Goal: Task Accomplishment & Management: Manage account settings

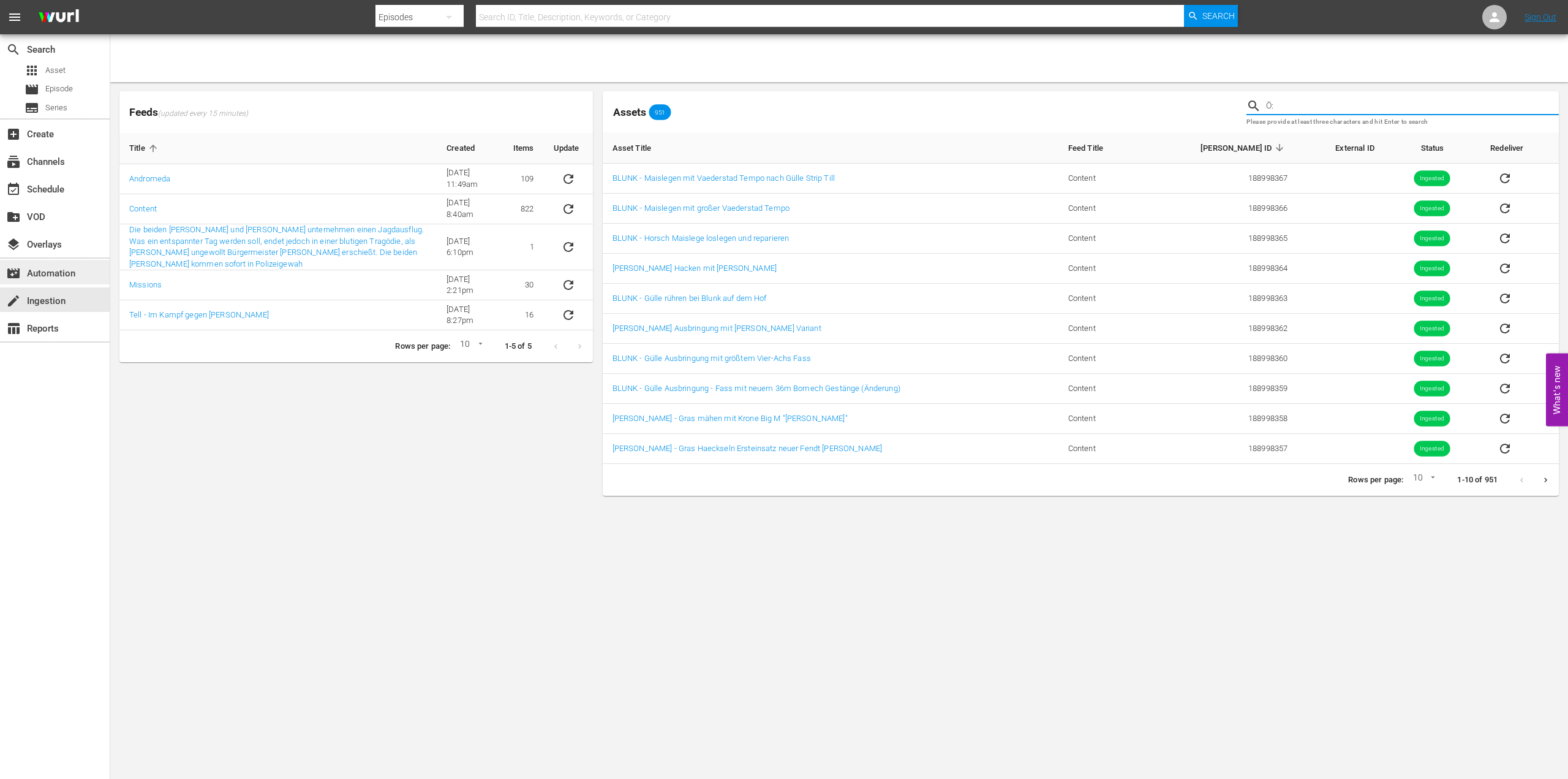
click at [43, 274] on div "movie_filter Automation" at bounding box center [34, 271] width 69 height 11
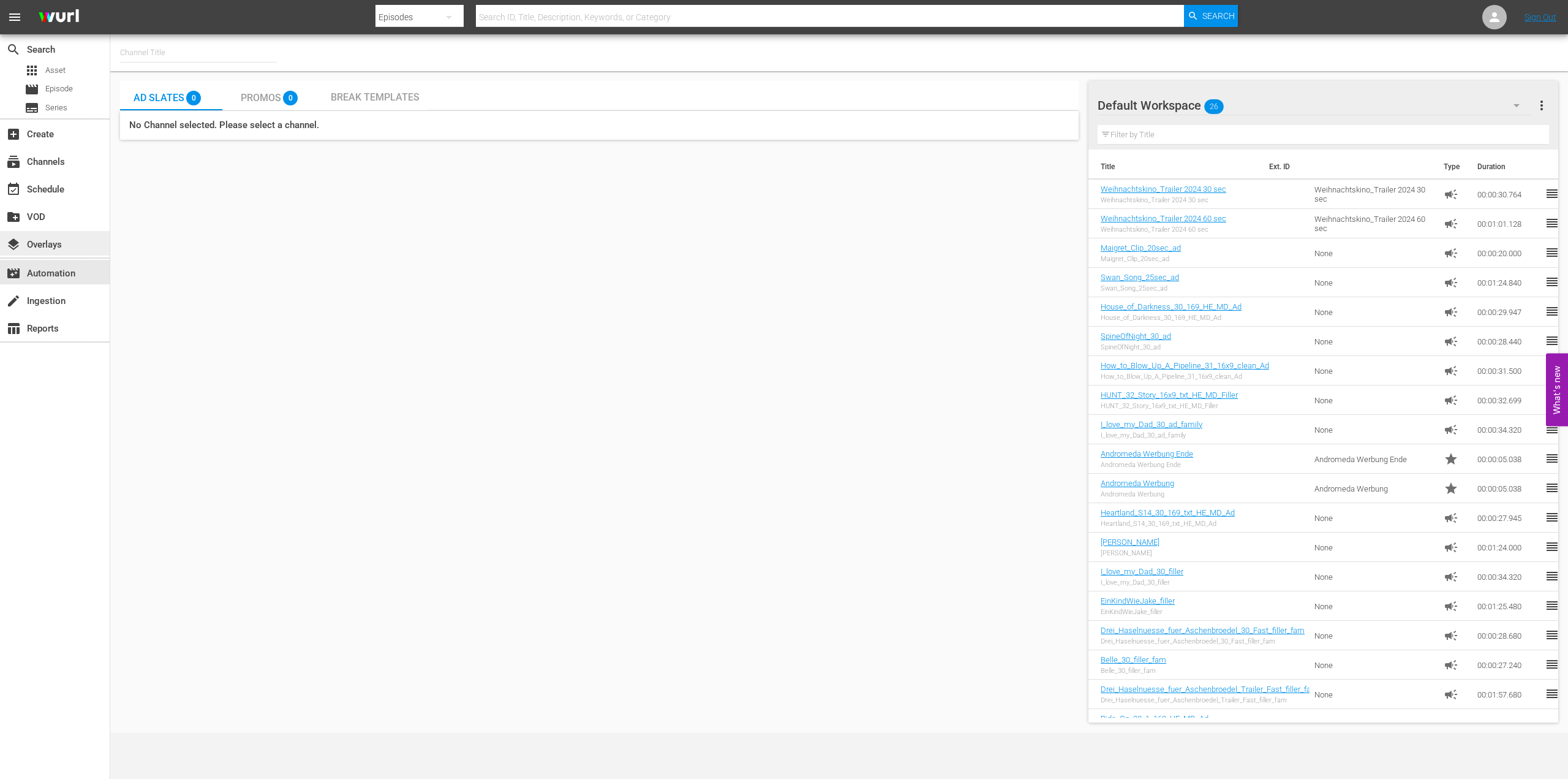
click at [42, 245] on div "layers Overlays" at bounding box center [34, 242] width 69 height 11
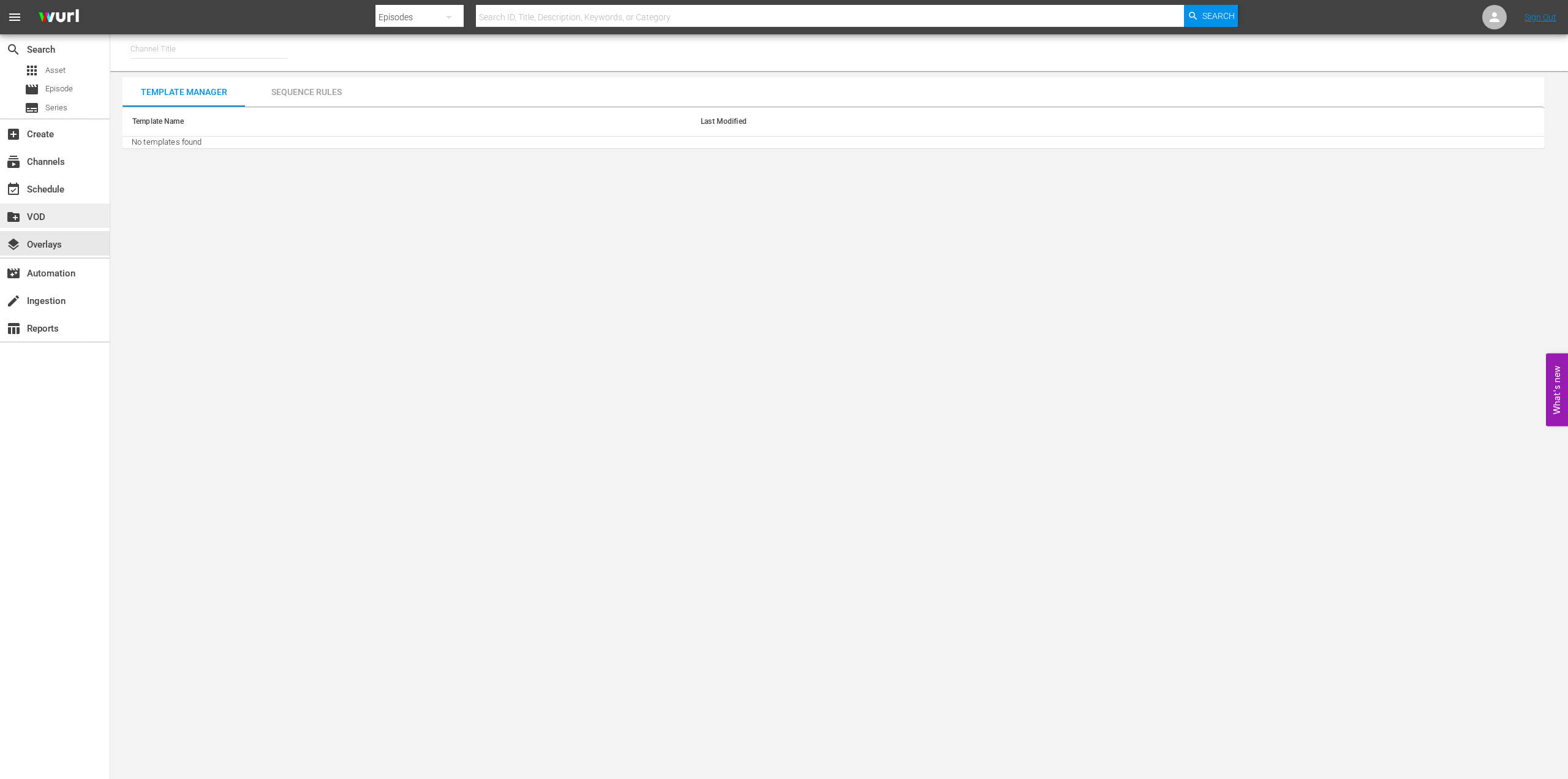
click at [36, 218] on div "create_new_folder VOD" at bounding box center [34, 215] width 69 height 11
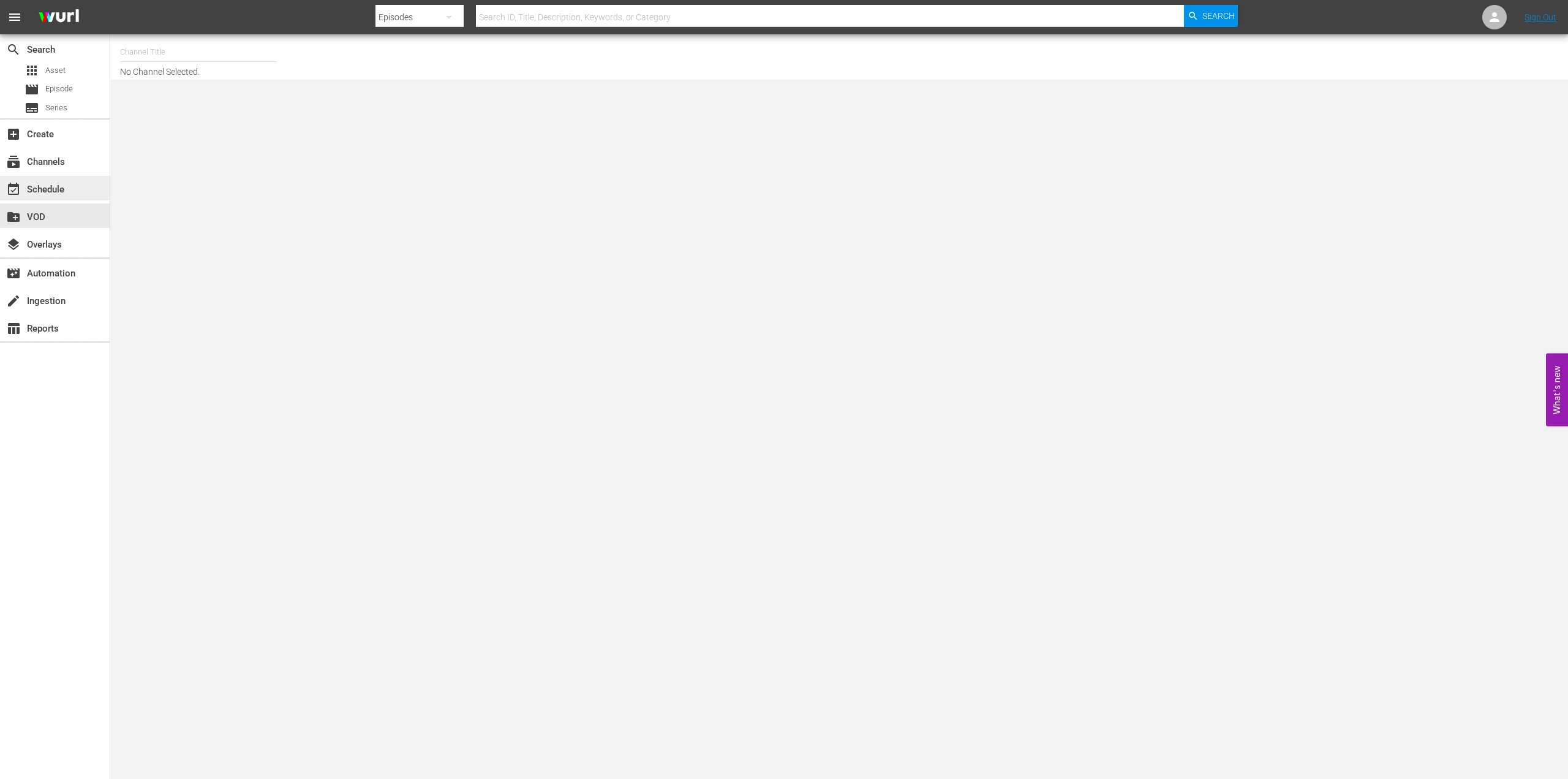
click at [44, 189] on div "event_available Schedule" at bounding box center [34, 187] width 69 height 11
click at [65, 161] on div "subscriptions Channels" at bounding box center [34, 160] width 69 height 11
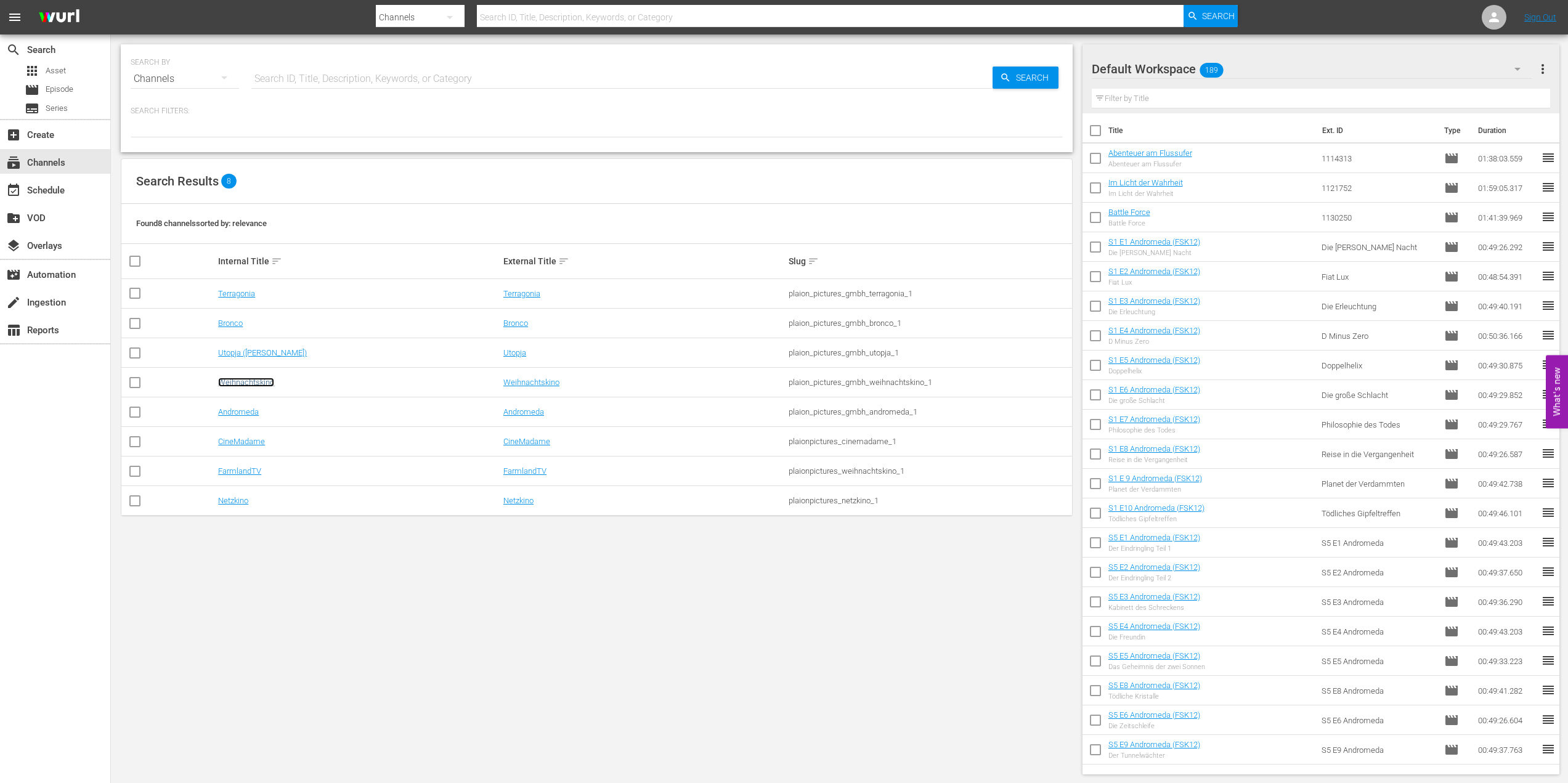
click at [263, 384] on link "Weihnachtskino" at bounding box center [246, 382] width 56 height 9
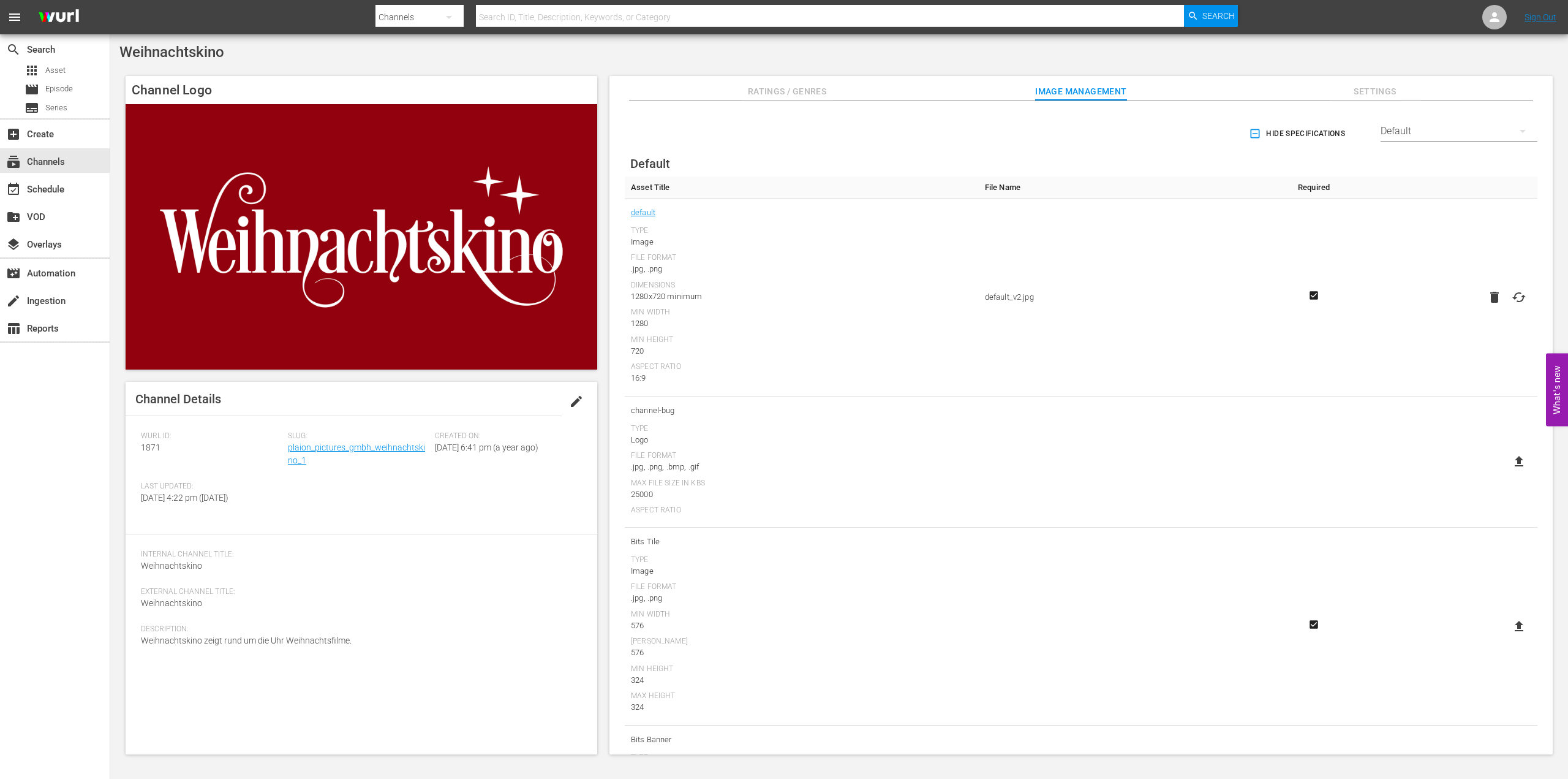
click at [802, 88] on span "Ratings / Genres" at bounding box center [786, 92] width 92 height 15
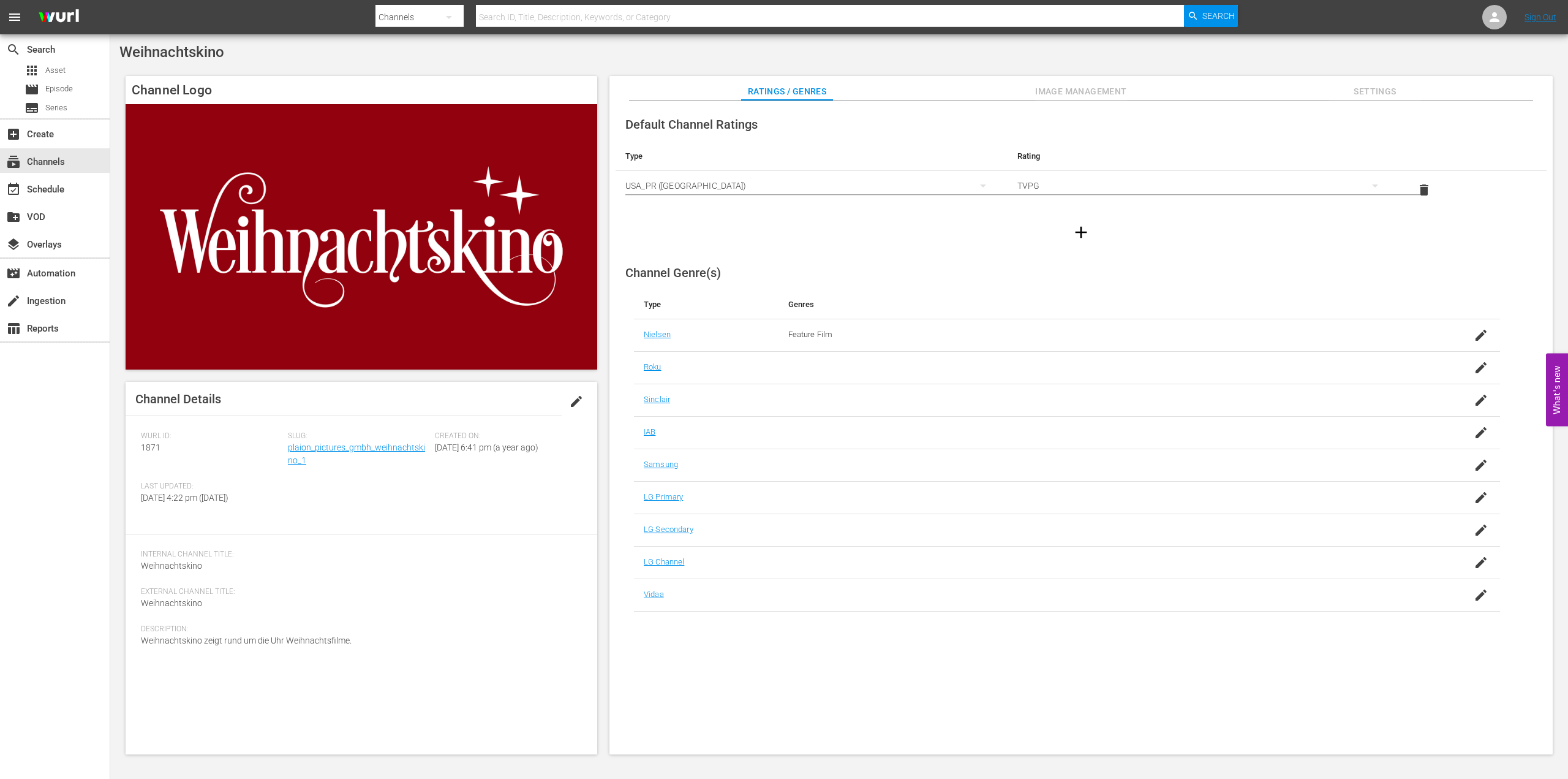
click at [1079, 92] on span "Image Management" at bounding box center [1081, 92] width 92 height 15
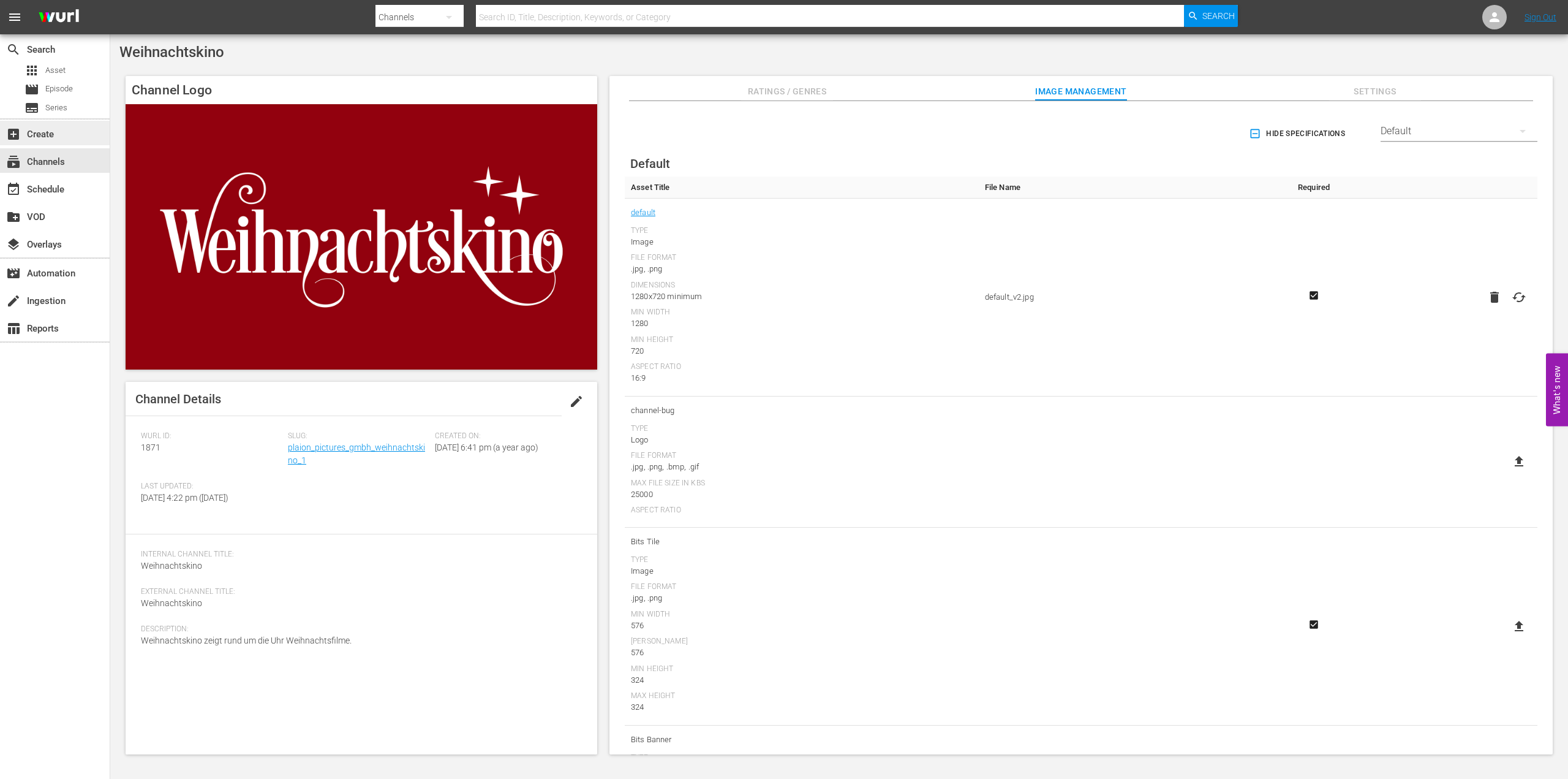
click at [57, 134] on div "add_box Create" at bounding box center [34, 132] width 69 height 11
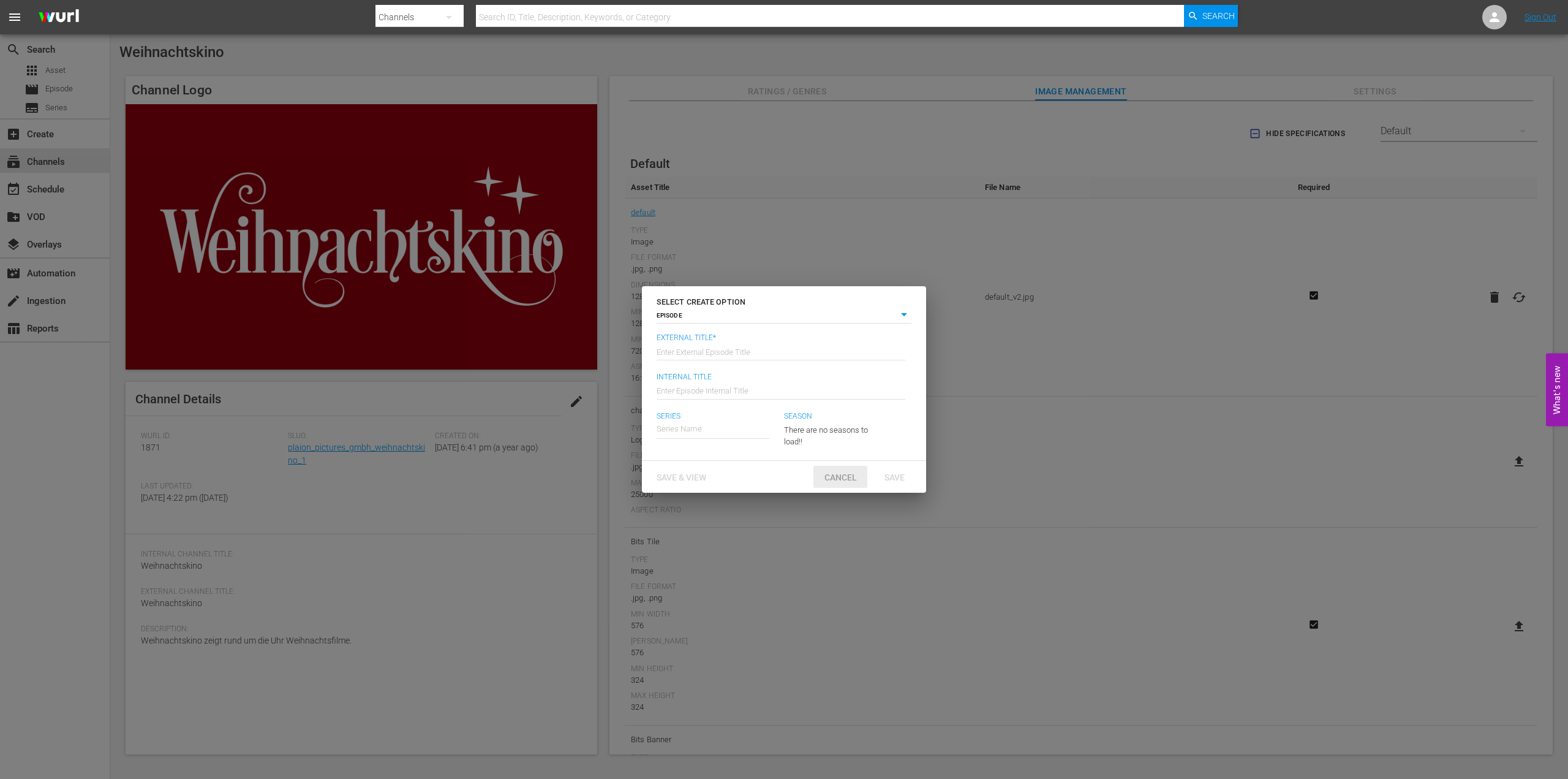
click at [853, 475] on span "Cancel" at bounding box center [840, 477] width 52 height 10
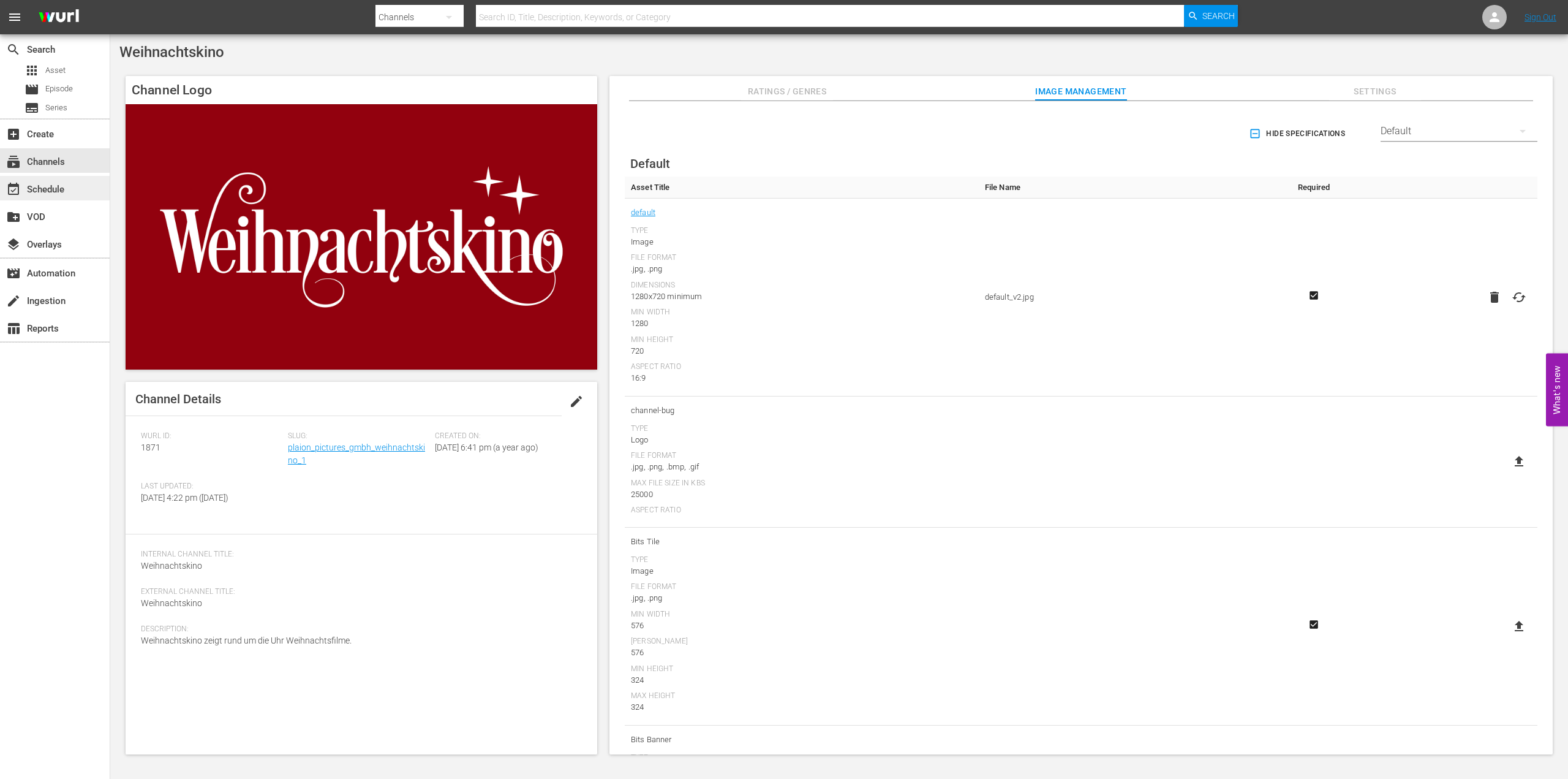
click at [56, 193] on div "event_available Schedule" at bounding box center [34, 187] width 69 height 11
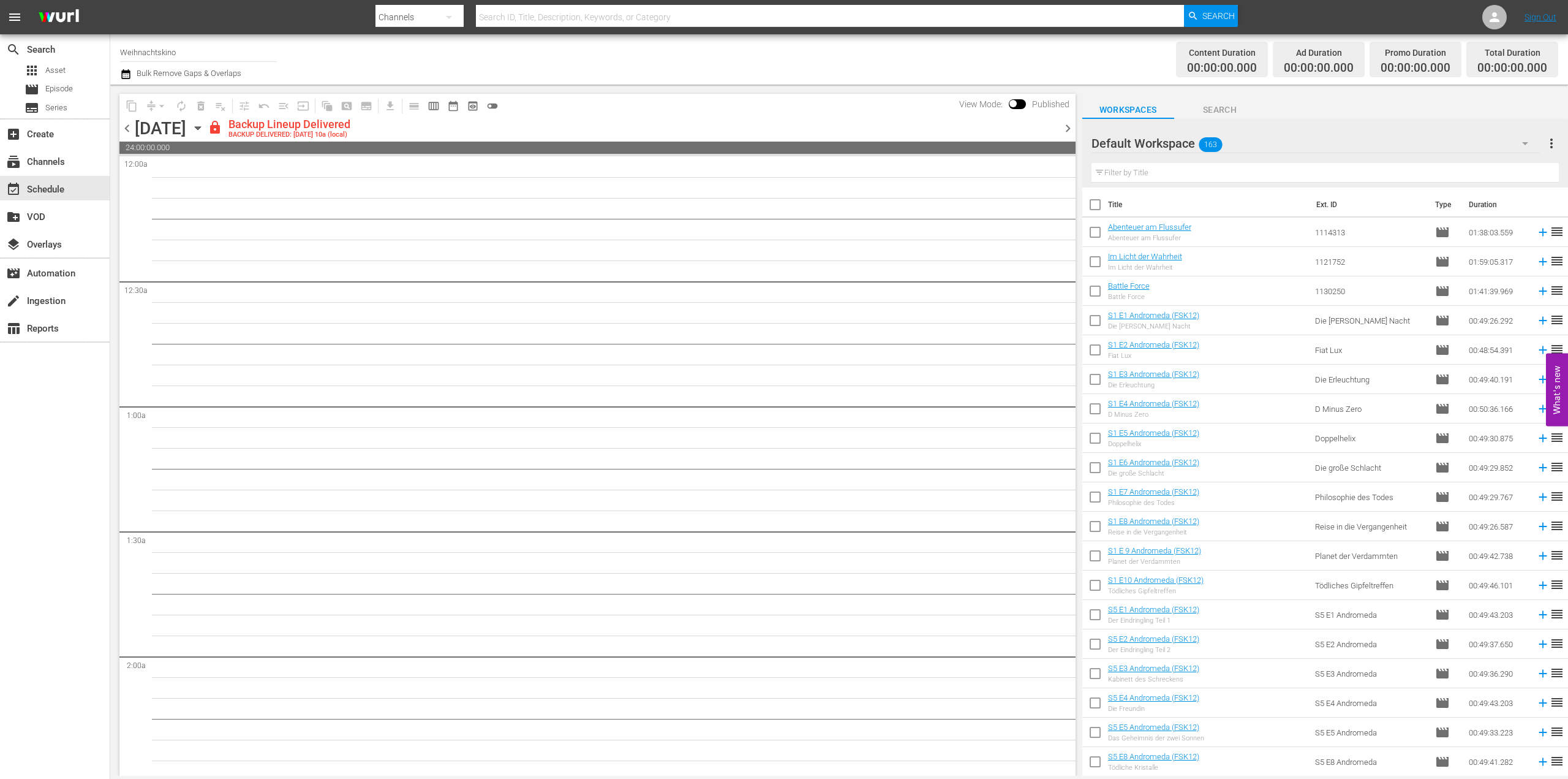
click at [205, 126] on icon "button" at bounding box center [197, 127] width 13 height 13
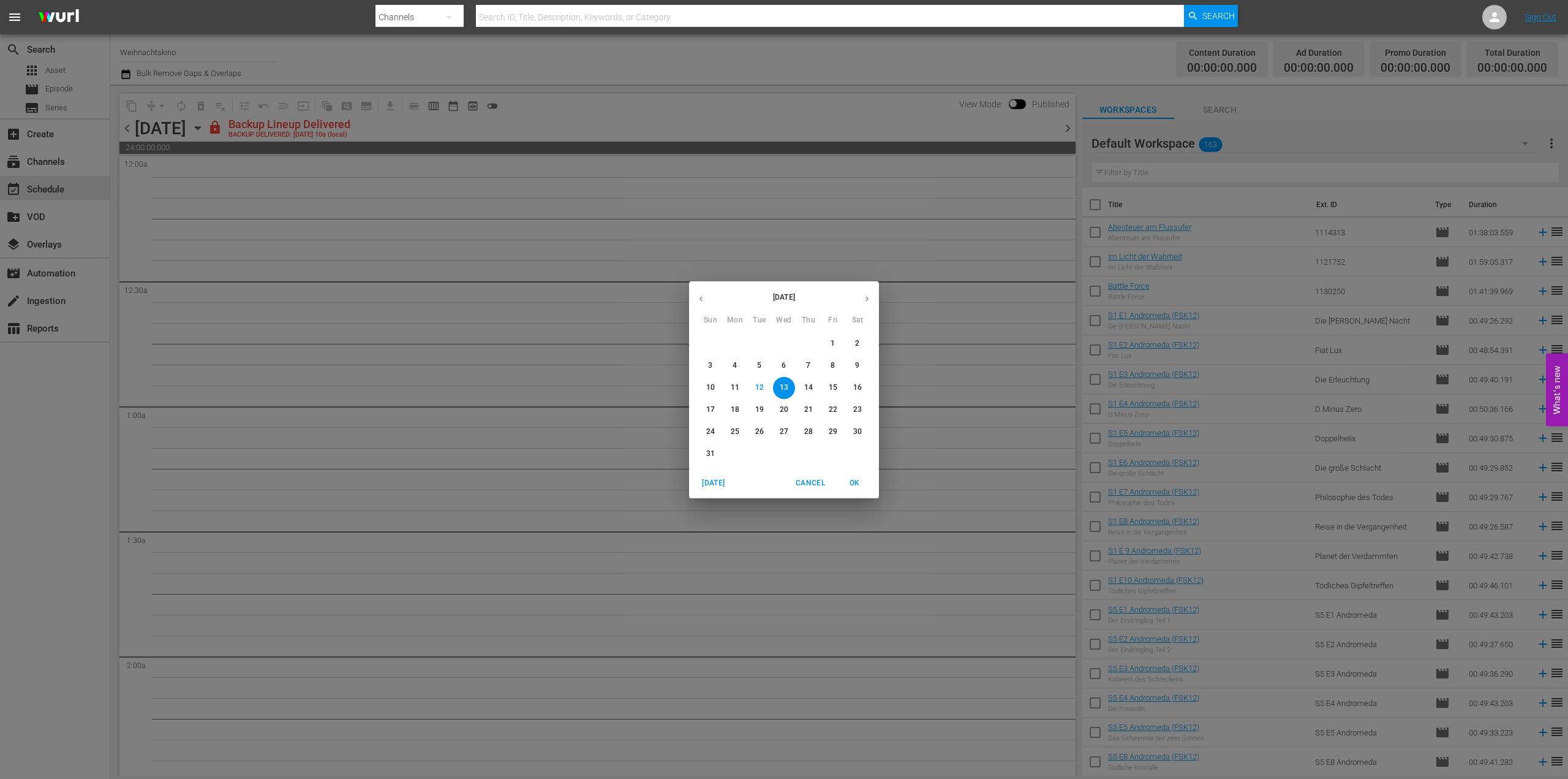
click at [702, 300] on icon "button" at bounding box center [700, 299] width 3 height 5
click at [702, 300] on icon "button" at bounding box center [701, 299] width 9 height 9
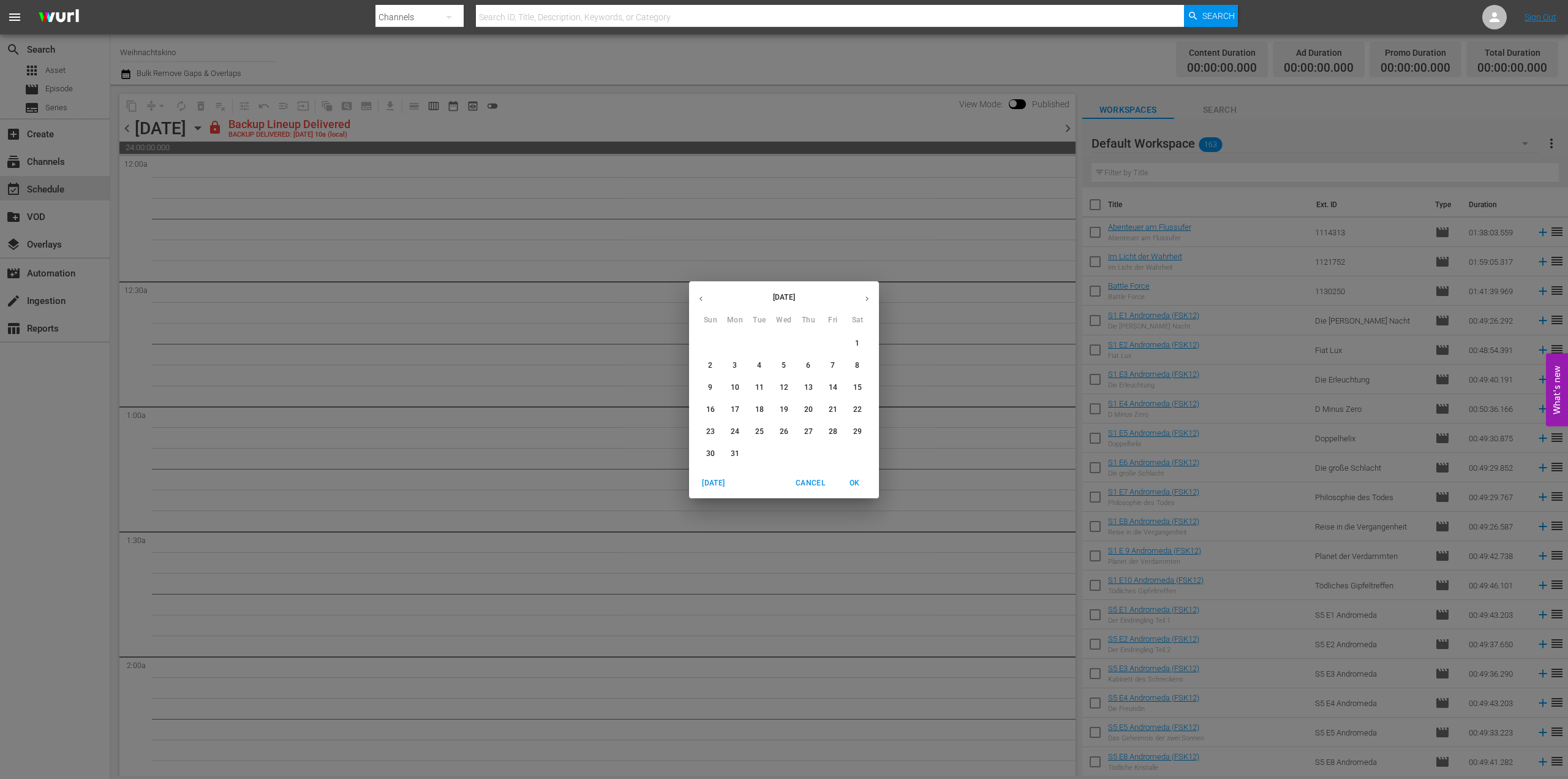
click at [702, 300] on icon "button" at bounding box center [701, 299] width 9 height 9
click at [711, 347] on p "1" at bounding box center [710, 343] width 4 height 10
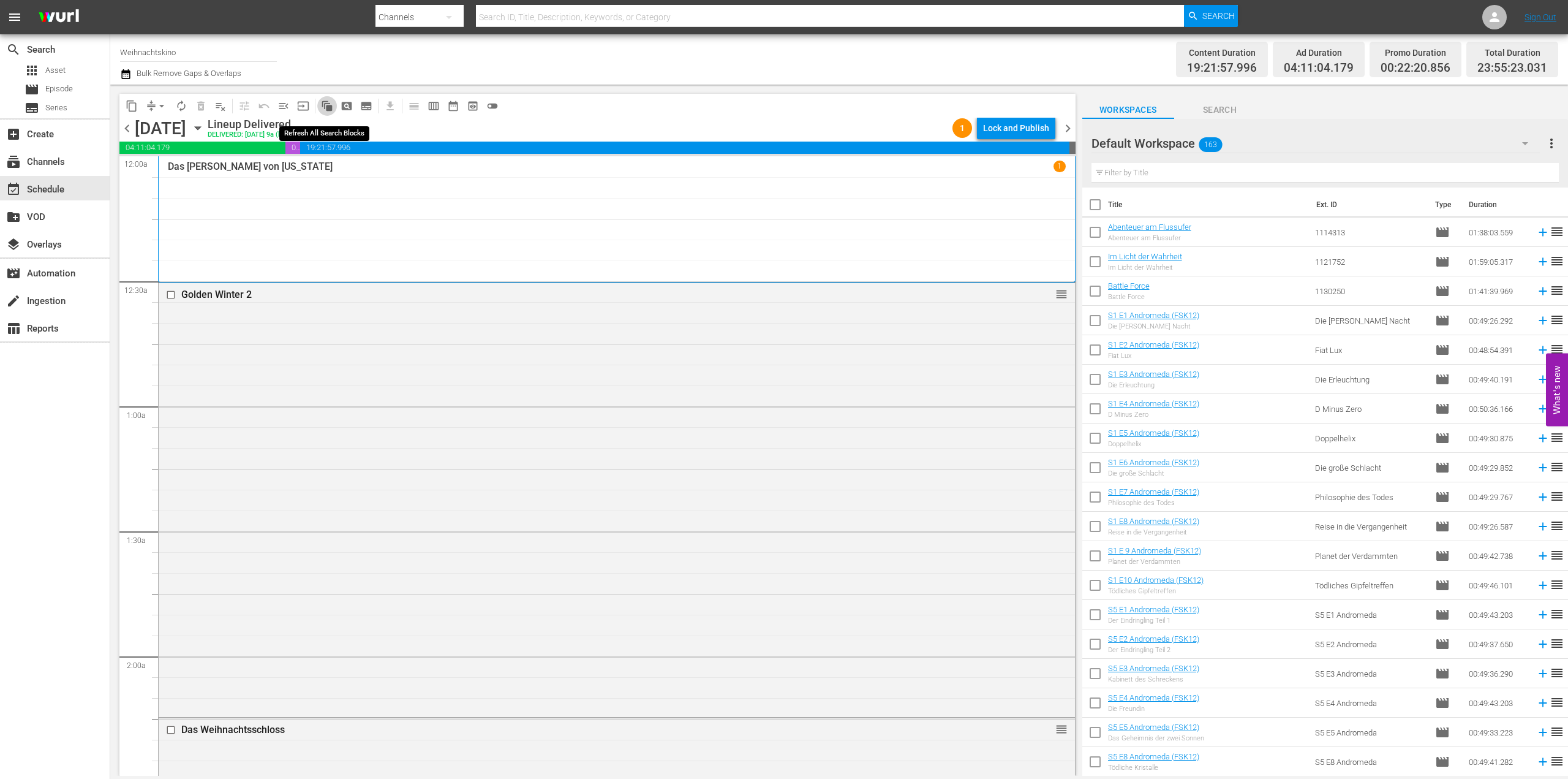
click at [327, 106] on span "auto_awesome_motion_outlined" at bounding box center [327, 106] width 12 height 12
click at [453, 106] on span "date_range_outlined" at bounding box center [453, 106] width 12 height 12
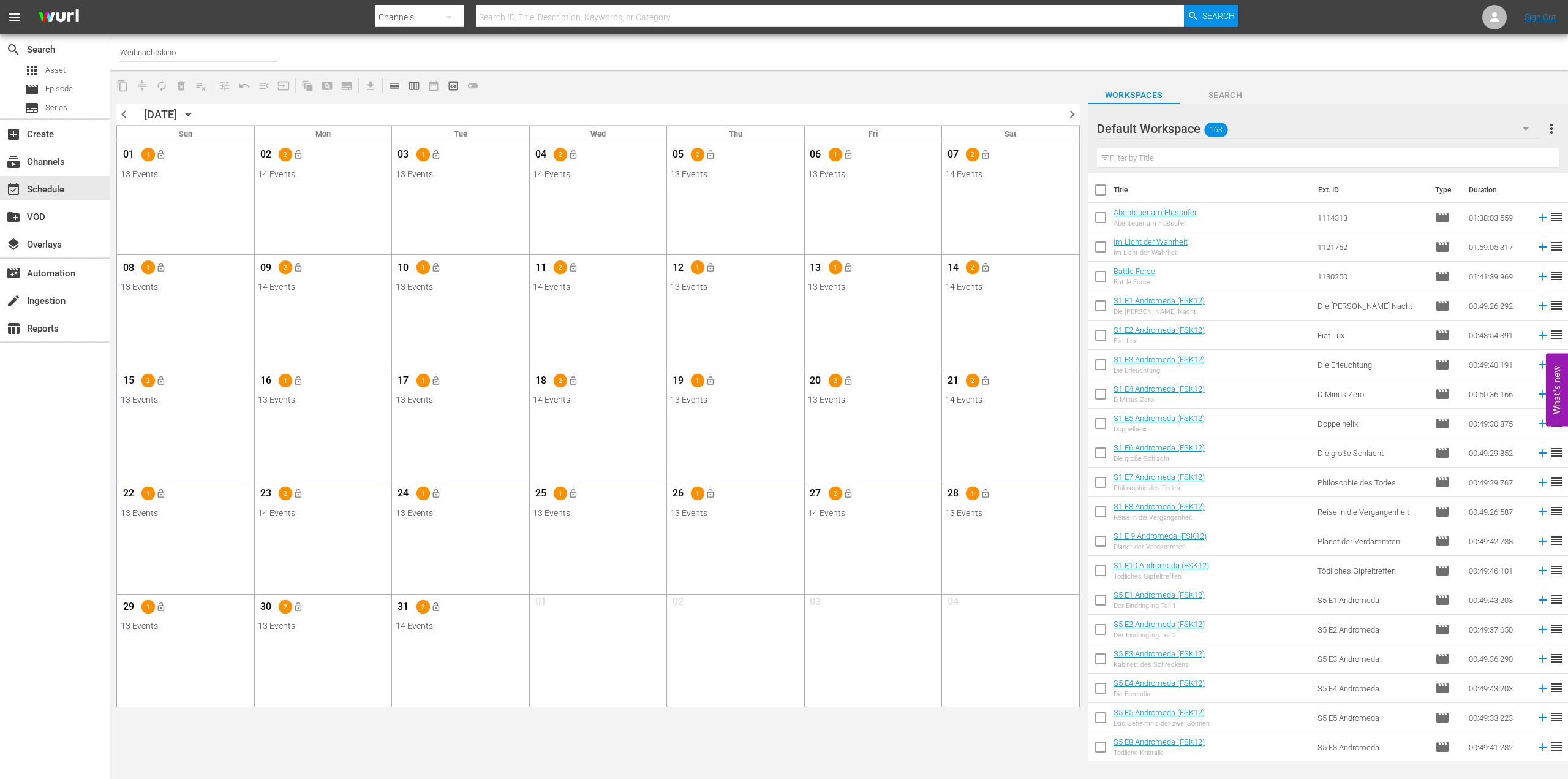
click at [200, 134] on div "Sun" at bounding box center [186, 134] width 137 height 16
click at [67, 325] on div "table_chart Reports" at bounding box center [34, 326] width 69 height 11
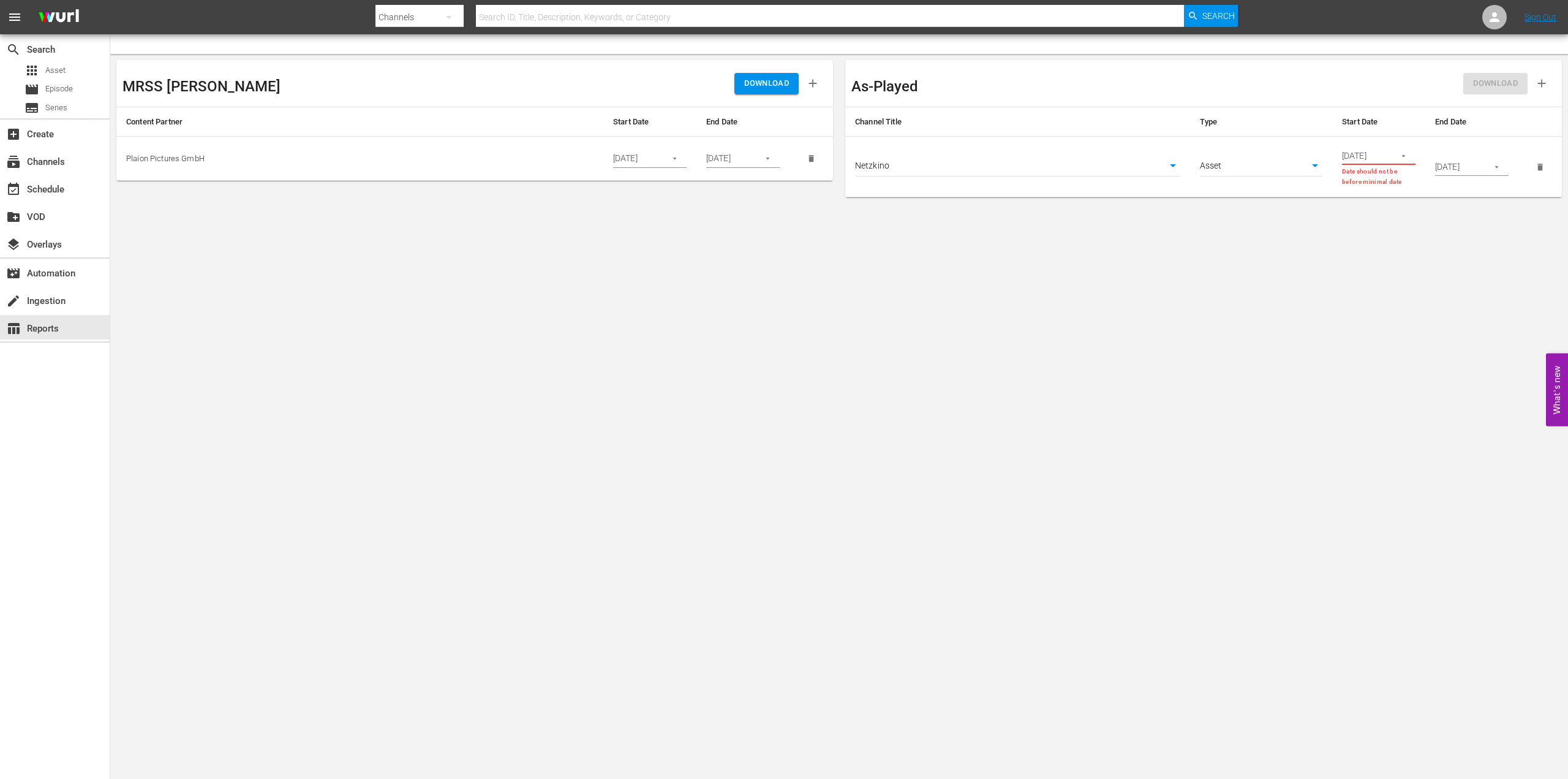
click at [1176, 167] on body "menu Search By Channels Search ID, Title, Description, Keywords, or Category Se…" at bounding box center [784, 390] width 1568 height 779
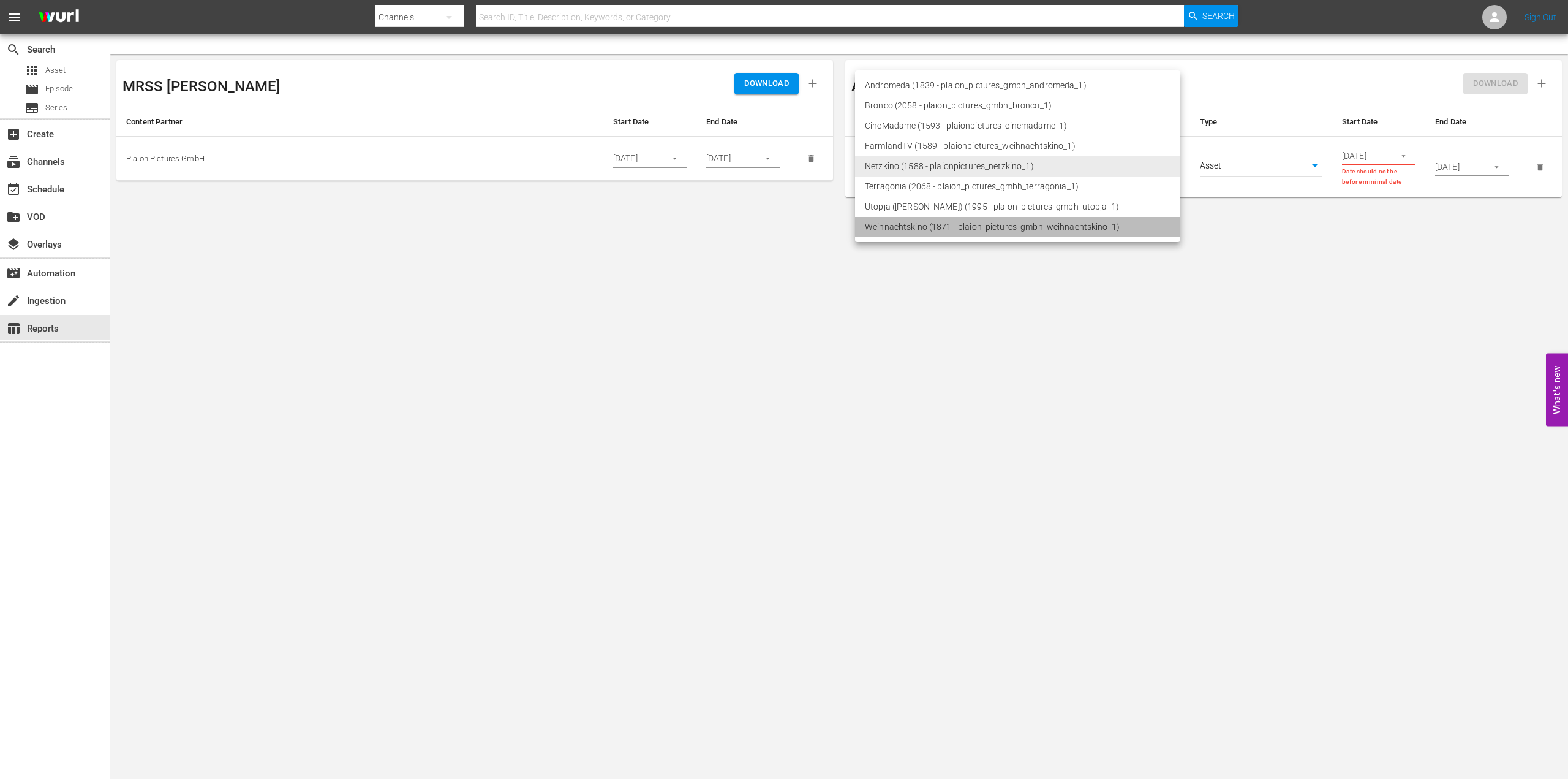
click at [962, 226] on li "Weihnachtskino (1871 - plaion_pictures_gmbh_weihnachtskino_1)" at bounding box center [1017, 227] width 325 height 20
type input "1871"
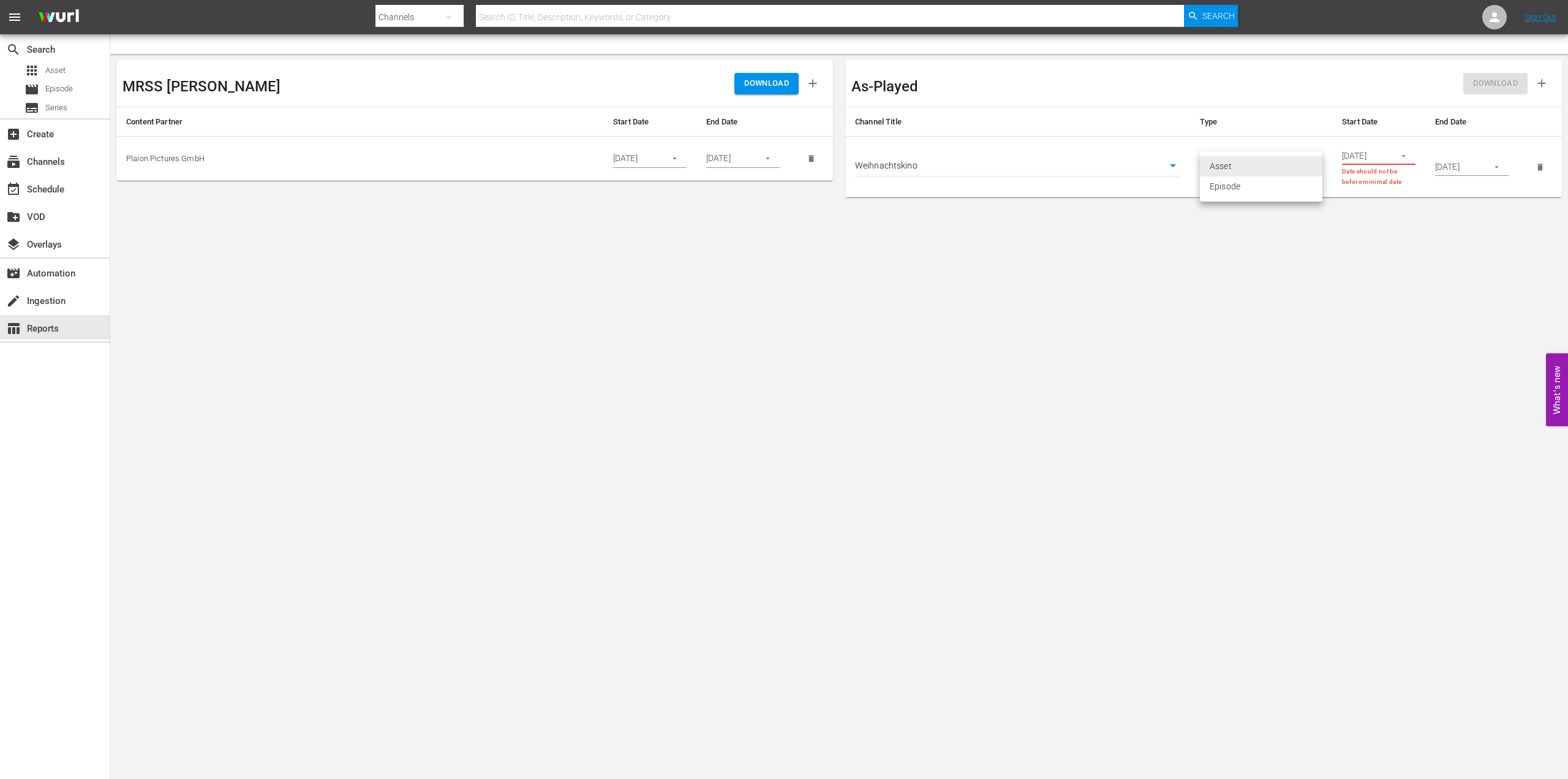
click at [1309, 165] on body "menu Search By Channels Search ID, Title, Description, Keywords, or Category Se…" at bounding box center [784, 390] width 1568 height 779
click at [1289, 187] on li "Episode" at bounding box center [1261, 186] width 122 height 20
click at [1403, 155] on icon "button" at bounding box center [1403, 156] width 4 height 2
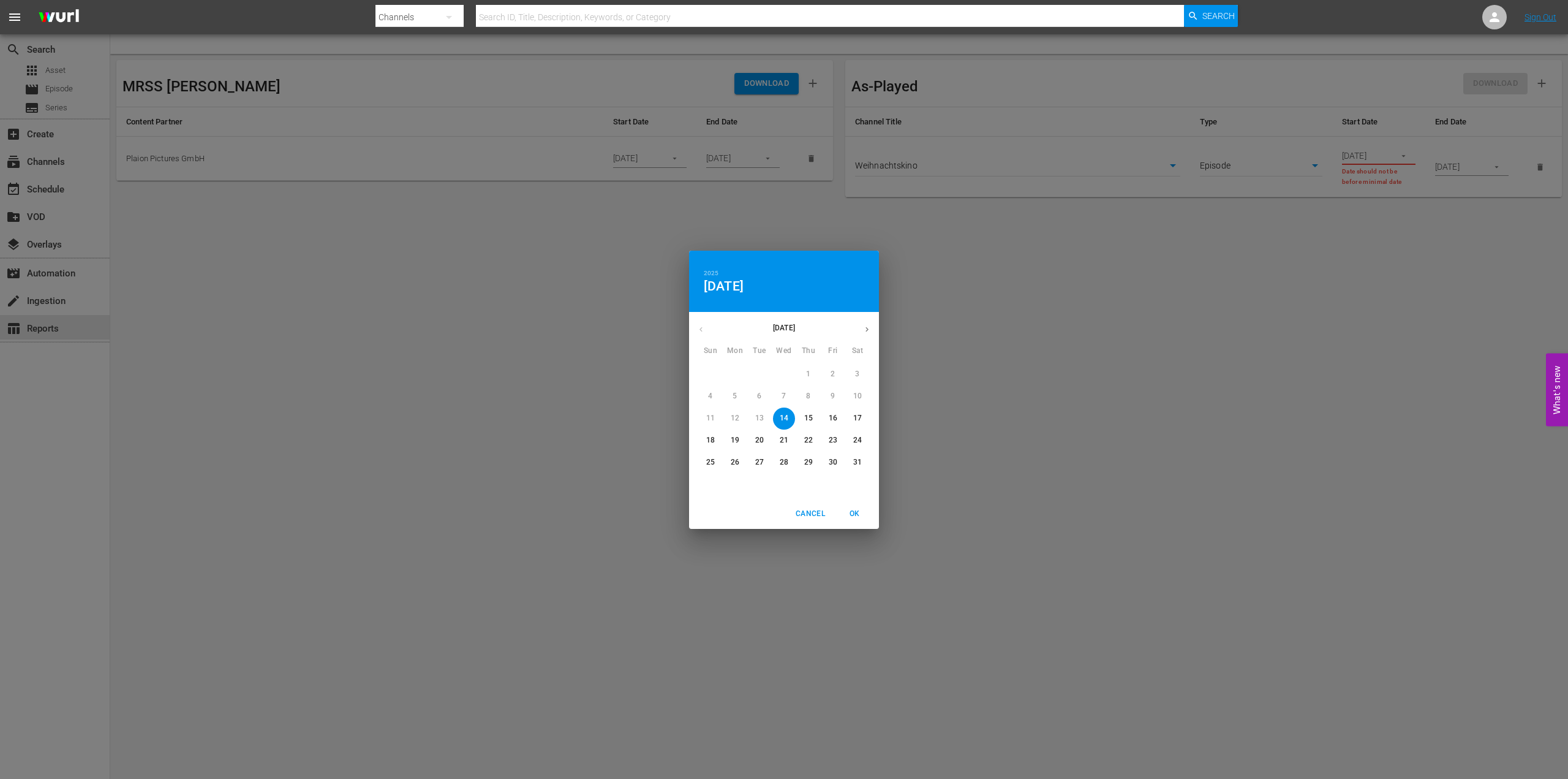
click at [702, 333] on div "[DATE]" at bounding box center [784, 329] width 190 height 24
click at [699, 329] on div "[DATE]" at bounding box center [784, 329] width 190 height 24
click at [788, 332] on p "[DATE]" at bounding box center [784, 327] width 142 height 11
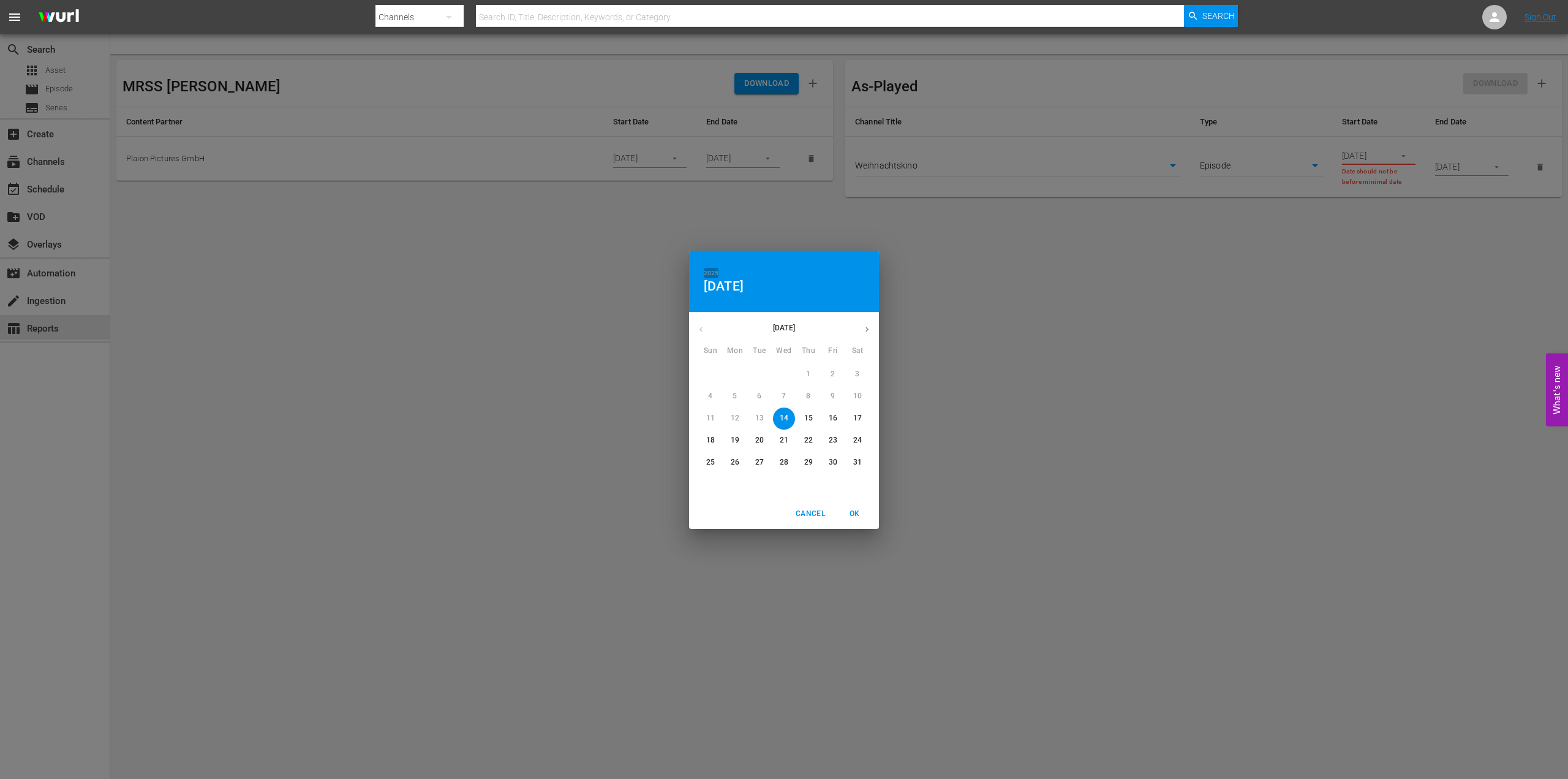
click at [712, 275] on h6 "2025" at bounding box center [711, 273] width 15 height 11
click at [806, 512] on span "Cancel" at bounding box center [811, 514] width 29 height 13
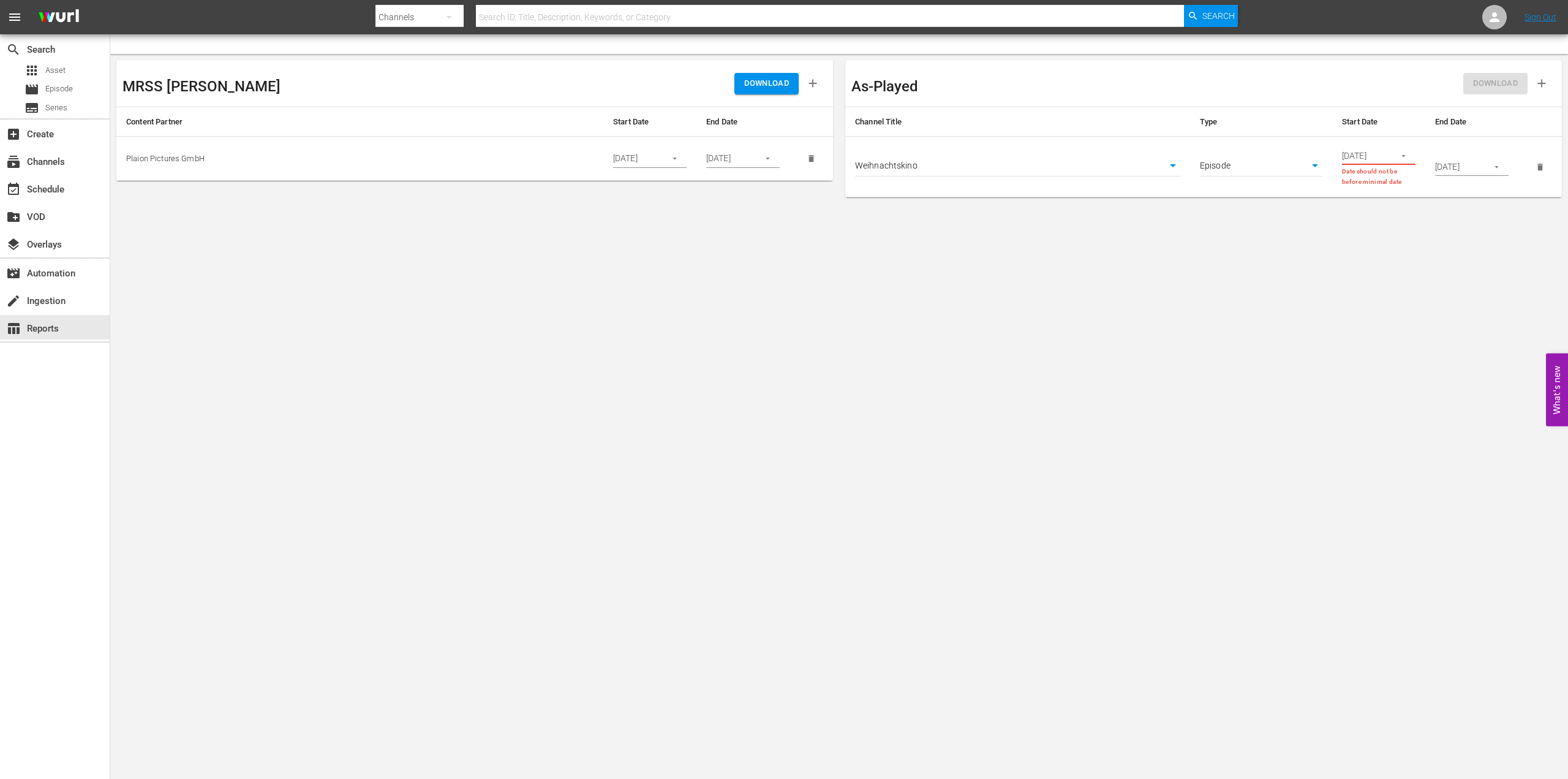
click at [1266, 174] on body "menu Search By Channels Search ID, Title, Description, Keywords, or Category Se…" at bounding box center [784, 390] width 1568 height 779
click at [1254, 145] on li "Asset" at bounding box center [1261, 146] width 122 height 20
type input "asset"
click at [62, 304] on div "create Ingestion" at bounding box center [34, 299] width 69 height 11
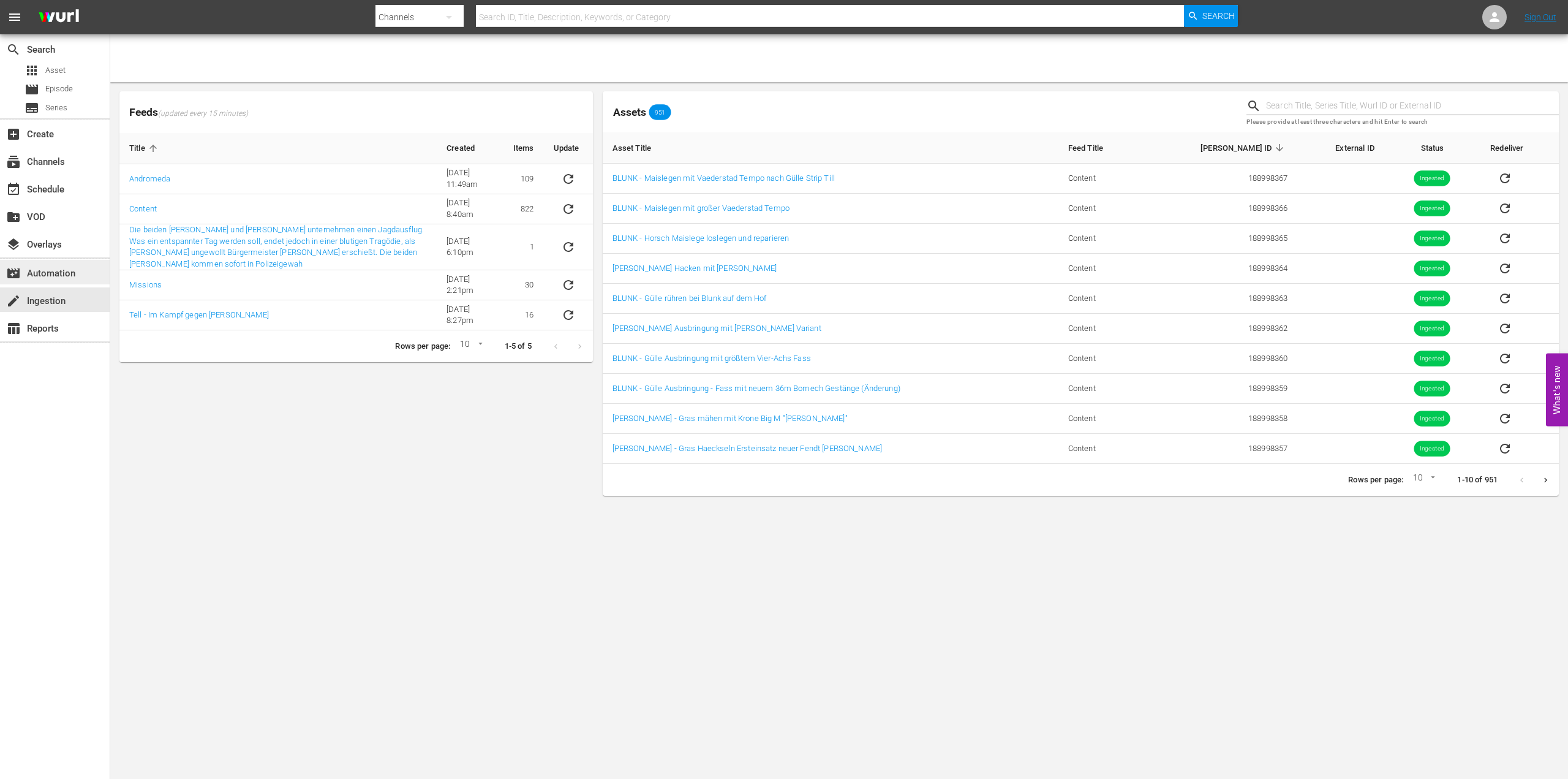
click at [48, 274] on div "movie_filter Automation" at bounding box center [34, 271] width 69 height 11
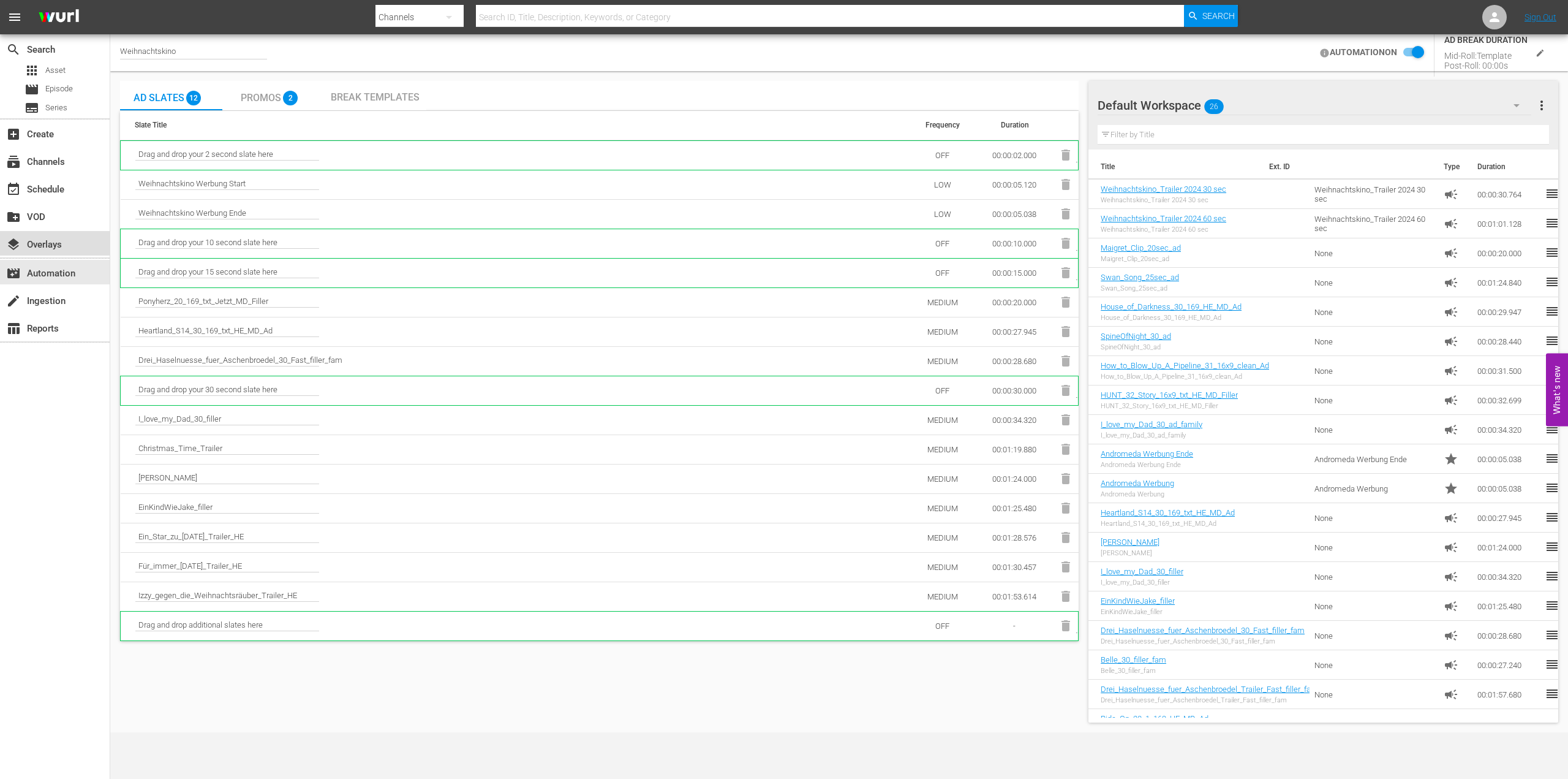
click at [58, 237] on div "layers Overlays" at bounding box center [34, 242] width 69 height 11
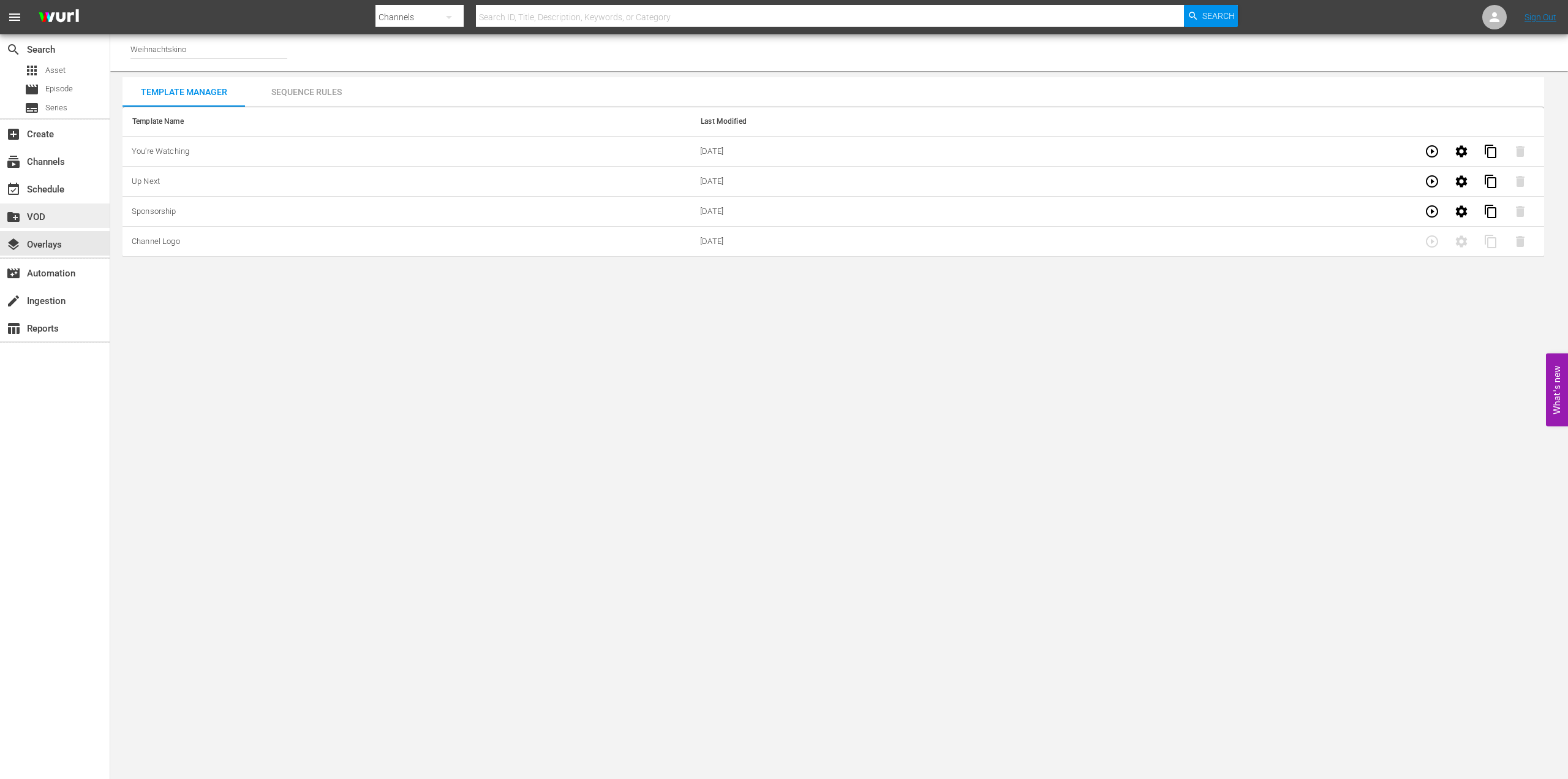
click at [62, 209] on div "create_new_folder VOD" at bounding box center [34, 215] width 69 height 11
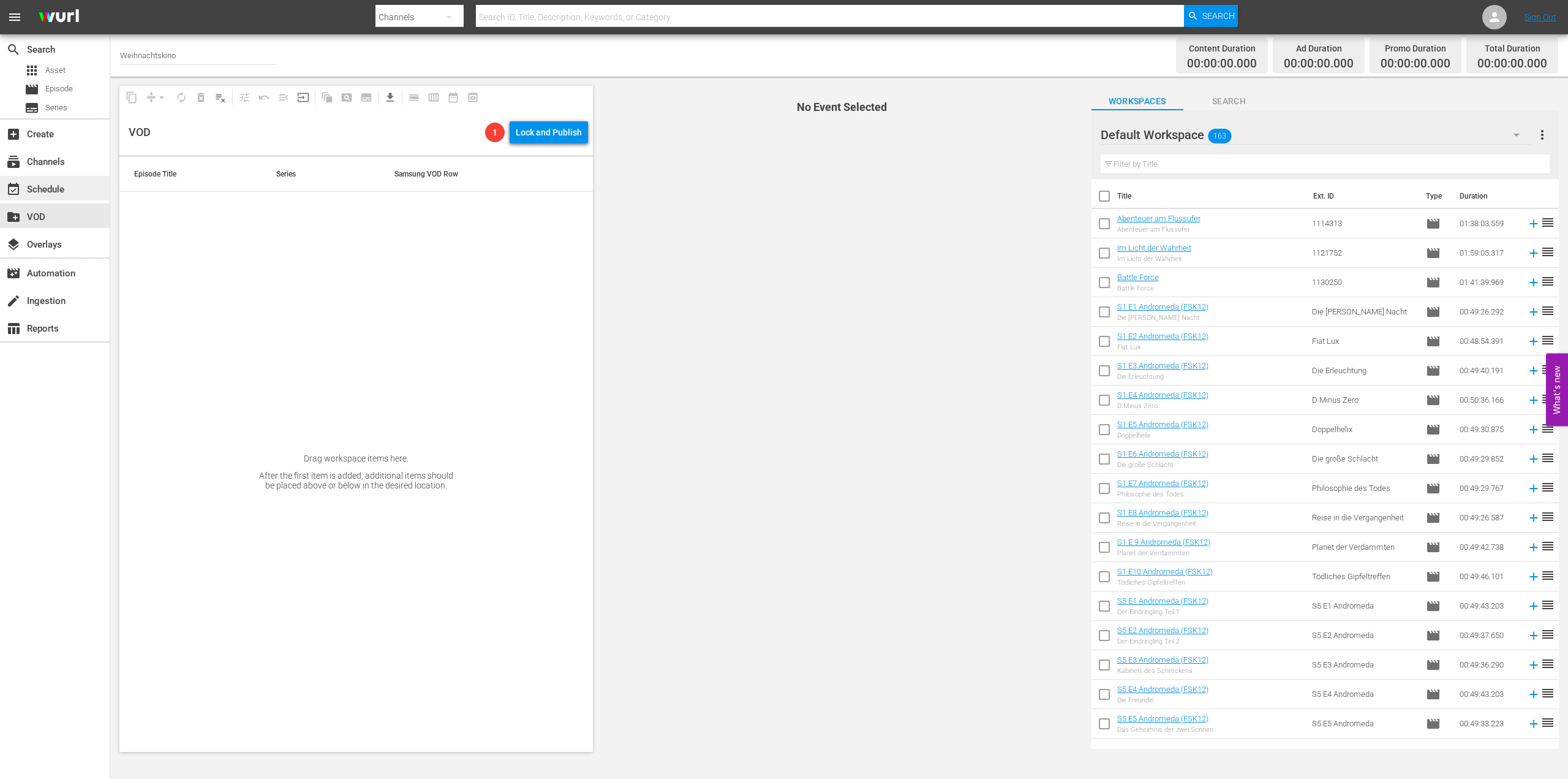
click at [57, 190] on div "event_available Schedule" at bounding box center [34, 187] width 69 height 11
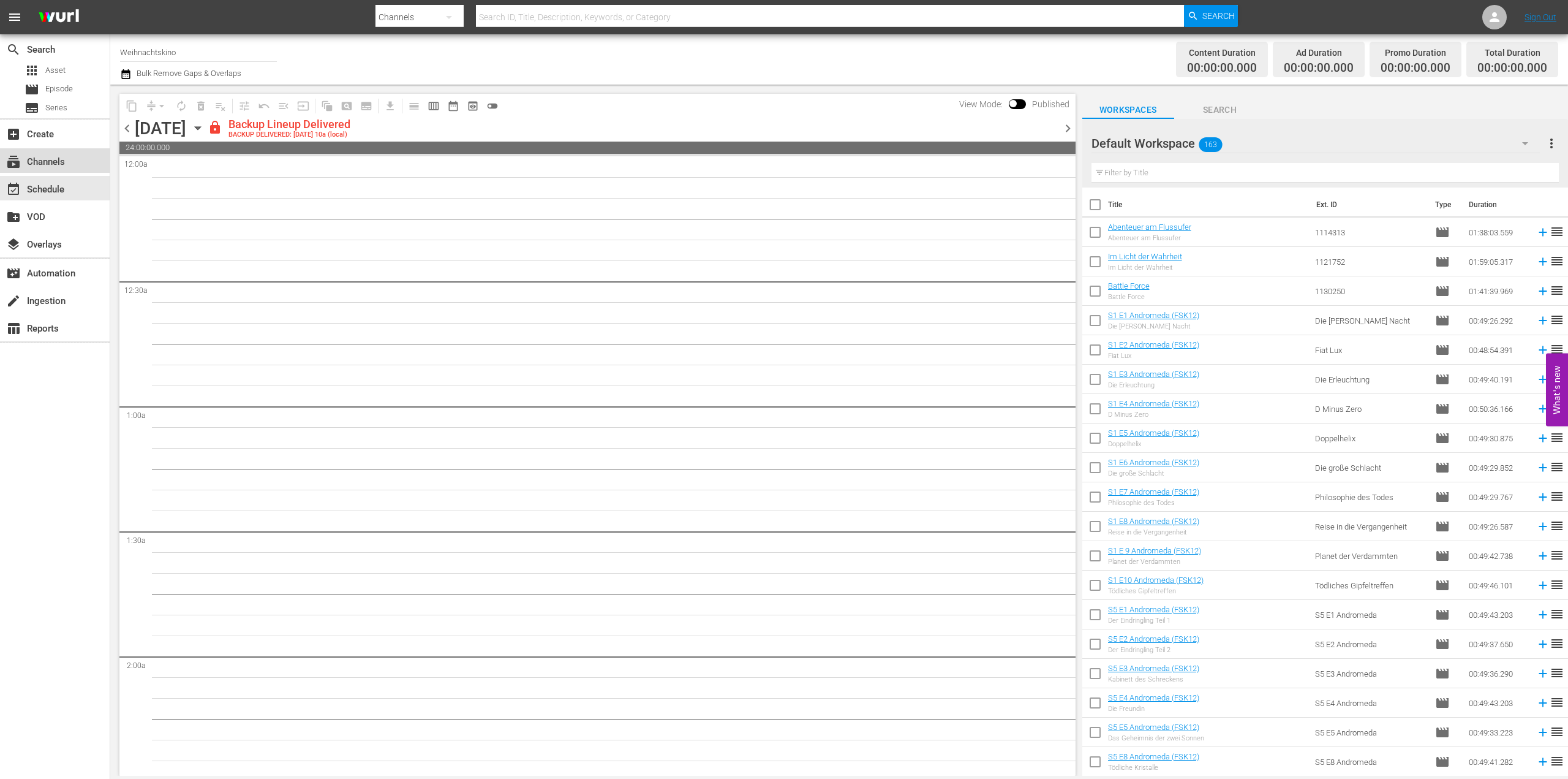
click at [58, 162] on div "subscriptions Channels" at bounding box center [34, 160] width 69 height 11
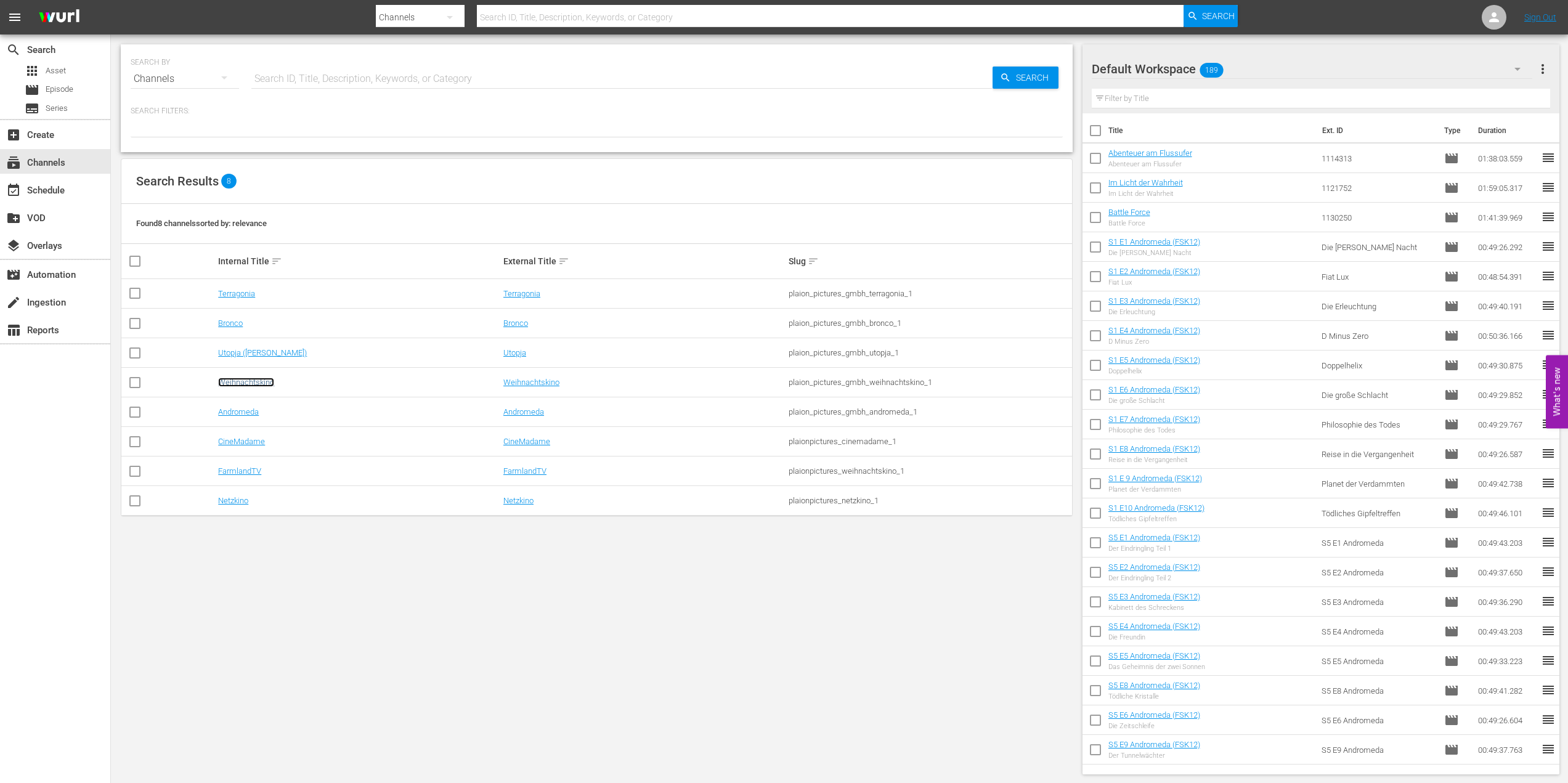
click at [261, 378] on link "Weihnachtskino" at bounding box center [246, 382] width 56 height 9
